Goal: Transaction & Acquisition: Purchase product/service

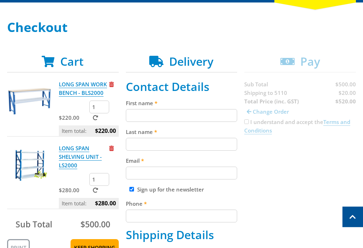
scroll to position [91, 0]
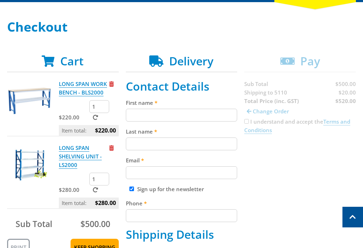
click at [220, 111] on input "First name" at bounding box center [182, 115] width 112 height 13
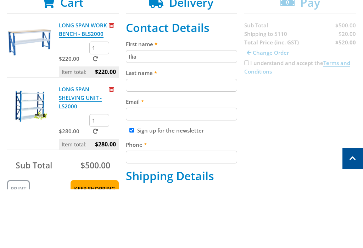
type input "Ilia"
click at [219, 137] on input "Last name" at bounding box center [182, 143] width 112 height 13
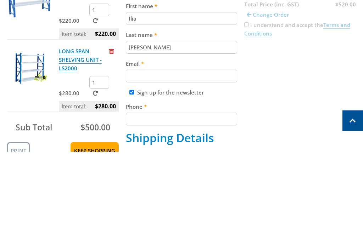
type input "[PERSON_NAME]"
click at [208, 166] on input "Email" at bounding box center [182, 172] width 112 height 13
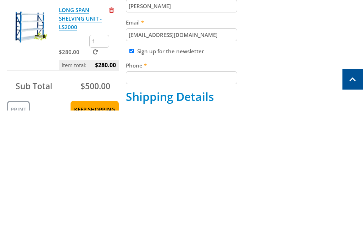
type input "[EMAIL_ADDRESS][DOMAIN_NAME]"
click at [132, 186] on input "Sign up for the newsletter" at bounding box center [131, 188] width 5 height 5
checkbox input "false"
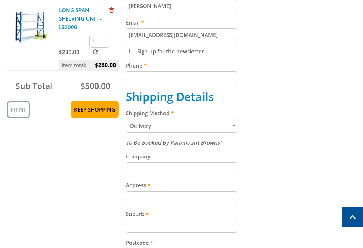
click at [172, 84] on input "Phone" at bounding box center [182, 77] width 112 height 13
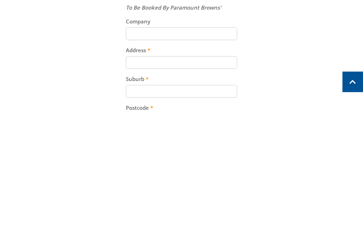
type input "0422445175"
click at [222, 191] on input "Address" at bounding box center [182, 197] width 112 height 13
type input "[STREET_ADDRESS]"
click at [202, 220] on input "Suburb" at bounding box center [182, 226] width 112 height 13
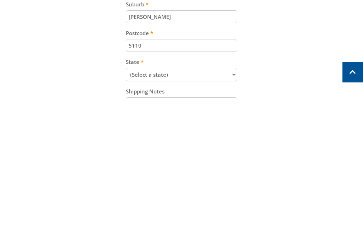
scroll to position [294, 0]
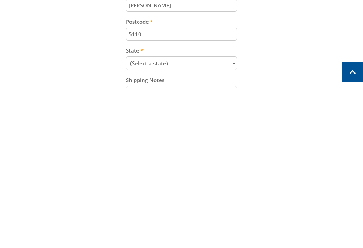
type input "[PERSON_NAME]"
click at [237, 201] on select "(Select a state) [GEOGRAPHIC_DATA] [GEOGRAPHIC_DATA] [GEOGRAPHIC_DATA] [GEOGRAP…" at bounding box center [182, 207] width 112 height 13
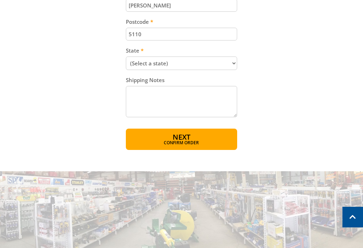
select select "SA"
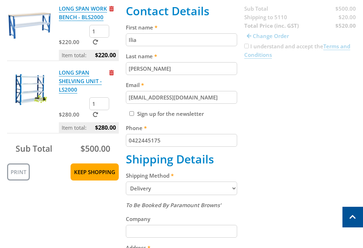
scroll to position [163, 0]
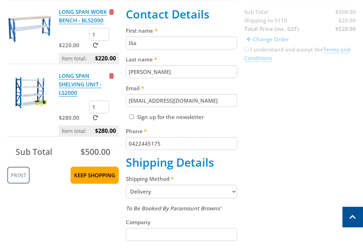
click at [70, 15] on link "LONG SPAN WORK BENCH - BLS2000" at bounding box center [83, 16] width 48 height 16
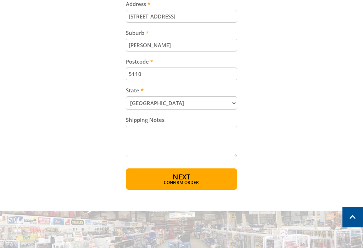
scroll to position [410, 0]
click at [205, 175] on button "Next Confirm order" at bounding box center [182, 178] width 112 height 21
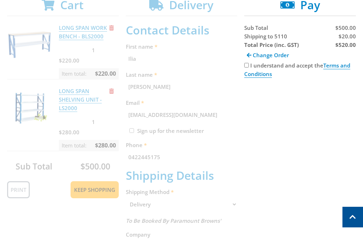
scroll to position [145, 0]
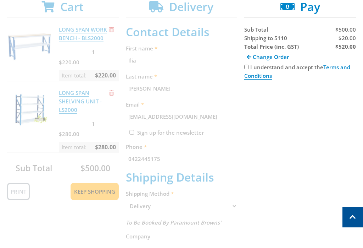
click at [253, 66] on label "I understand and accept the Terms and Conditions" at bounding box center [297, 72] width 106 height 16
click at [249, 66] on input "I understand and accept the Terms and Conditions" at bounding box center [246, 67] width 5 height 5
checkbox input "true"
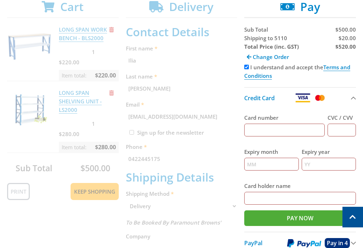
click at [347, 69] on link "Terms and Conditions" at bounding box center [297, 72] width 106 height 16
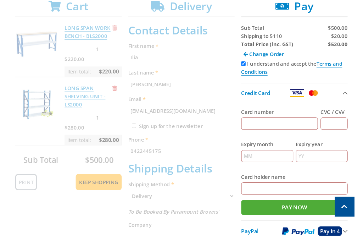
scroll to position [145, 0]
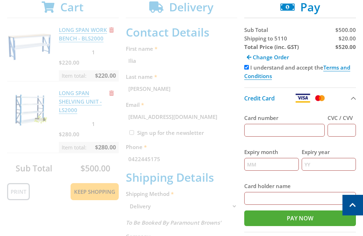
click at [298, 129] on input "Card number" at bounding box center [284, 130] width 81 height 13
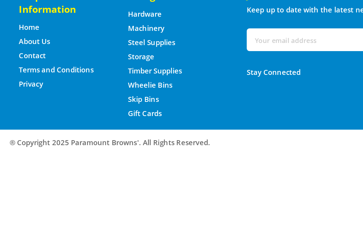
scroll to position [156, 0]
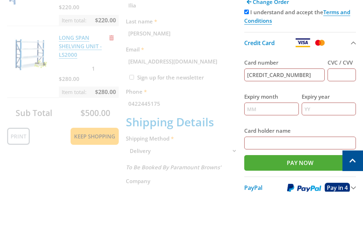
type input "[CREDIT_CARD_NUMBER]"
click at [344, 113] on input "CVC / CVV" at bounding box center [342, 119] width 28 height 13
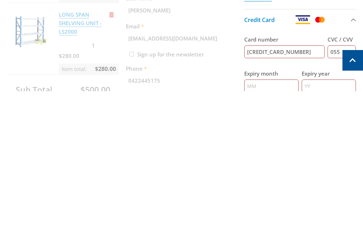
scroll to position [79, 0]
type input "055"
click at [287, 224] on input "Expiry month" at bounding box center [271, 230] width 54 height 13
type input "10"
click at [331, 224] on input "Expiry year" at bounding box center [329, 230] width 54 height 13
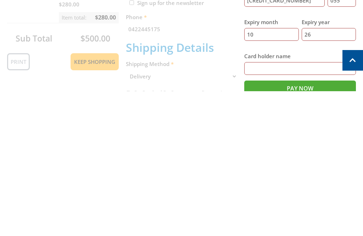
scroll to position [131, 0]
type input "26"
click at [304, 206] on input "Card holder name" at bounding box center [300, 212] width 112 height 13
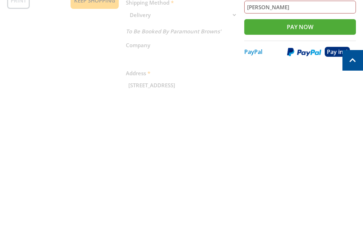
scroll to position [194, 0]
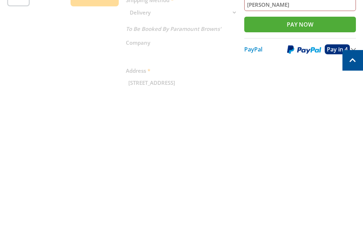
type input "[PERSON_NAME]"
click at [258, 190] on span "PayPal" at bounding box center [253, 194] width 18 height 8
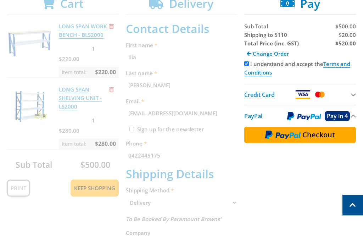
scroll to position [148, 0]
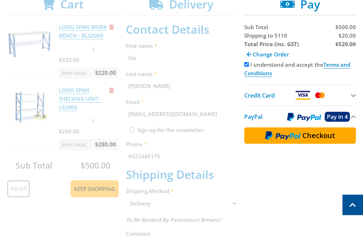
click at [318, 135] on span "Checkout" at bounding box center [319, 135] width 33 height 7
